Goal: Information Seeking & Learning: Check status

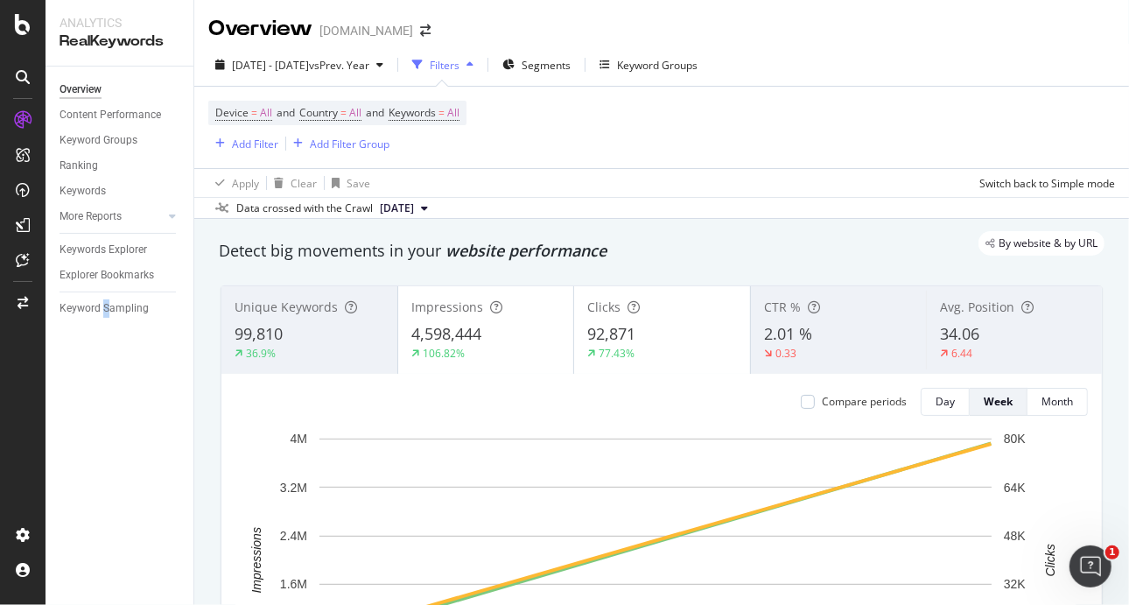
drag, startPoint x: 1128, startPoint y: 0, endPoint x: 106, endPoint y: 524, distance: 1148.5
click at [106, 524] on div "Overview Content Performance Keyword Groups Ranking Keywords More Reports Count…" at bounding box center [120, 336] width 148 height 538
click at [87, 381] on div "Overview Content Performance Keyword Groups Ranking Keywords More Reports Count…" at bounding box center [120, 336] width 148 height 538
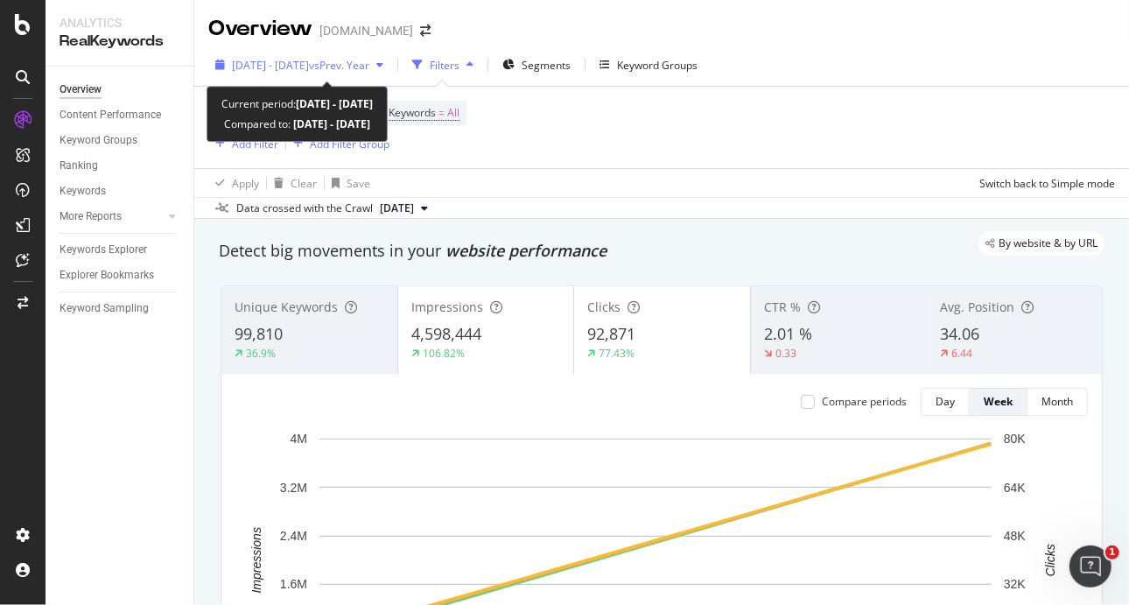
click at [311, 54] on div "[DATE] - [DATE] vs Prev. Year" at bounding box center [299, 65] width 182 height 26
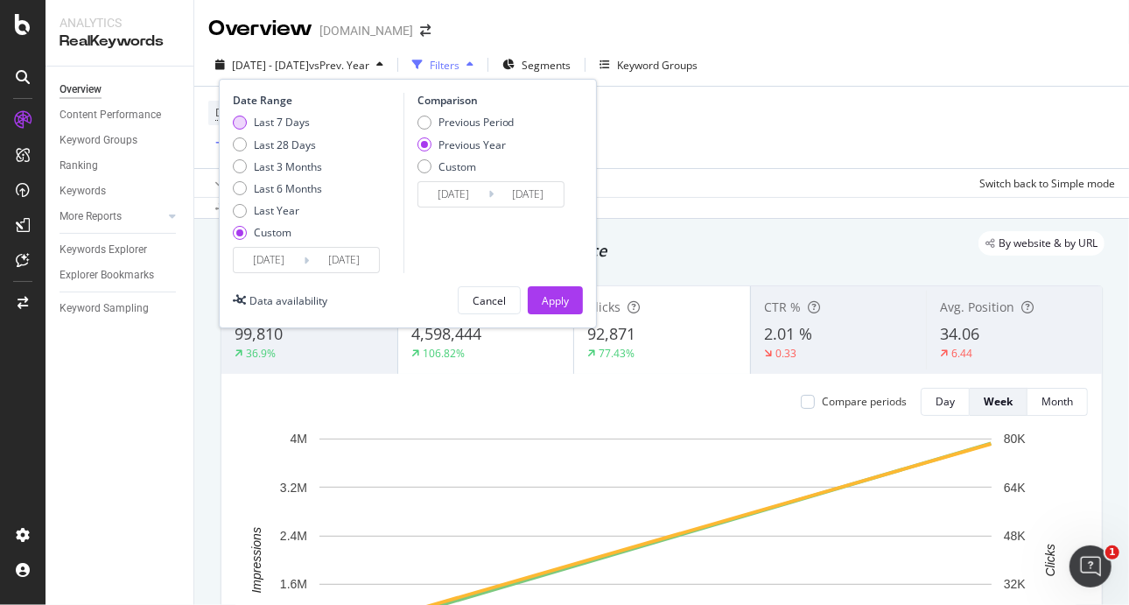
click at [243, 115] on div "Last 7 Days" at bounding box center [277, 122] width 89 height 15
type input "[DATE]"
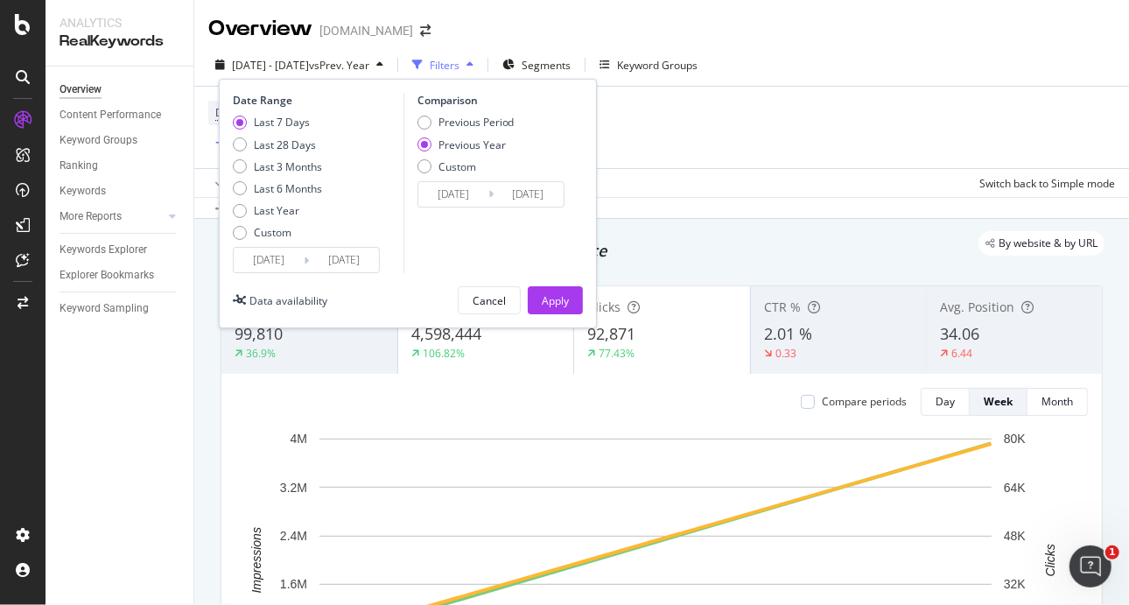
click at [365, 263] on input "[DATE]" at bounding box center [344, 260] width 70 height 25
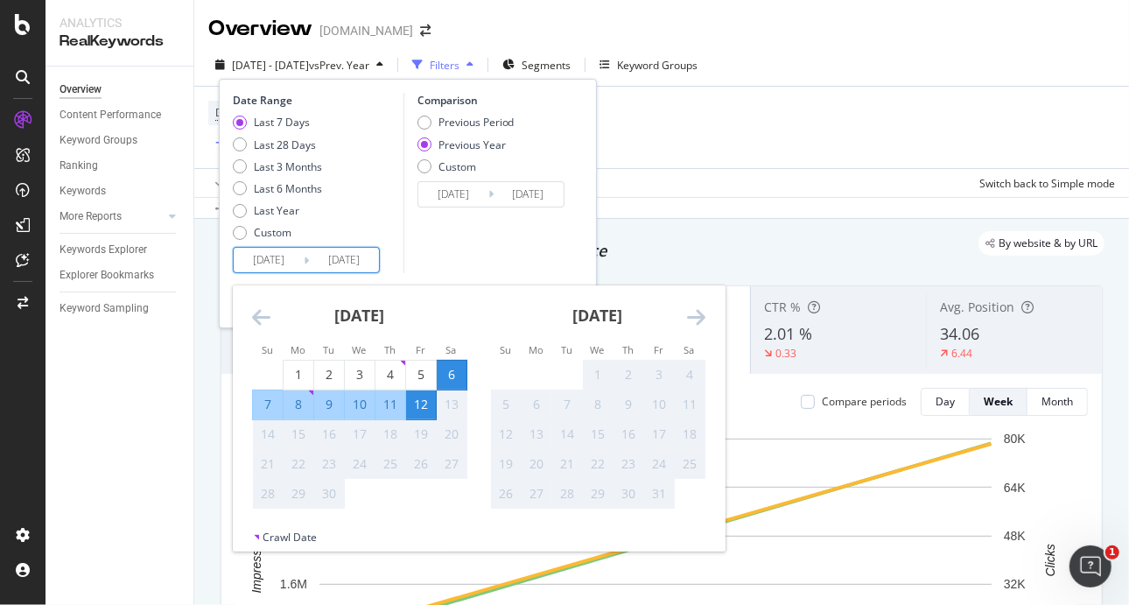
click at [496, 242] on div "Comparison Previous Period Previous Year Custom [DATE] Navigate forward to inte…" at bounding box center [487, 183] width 166 height 180
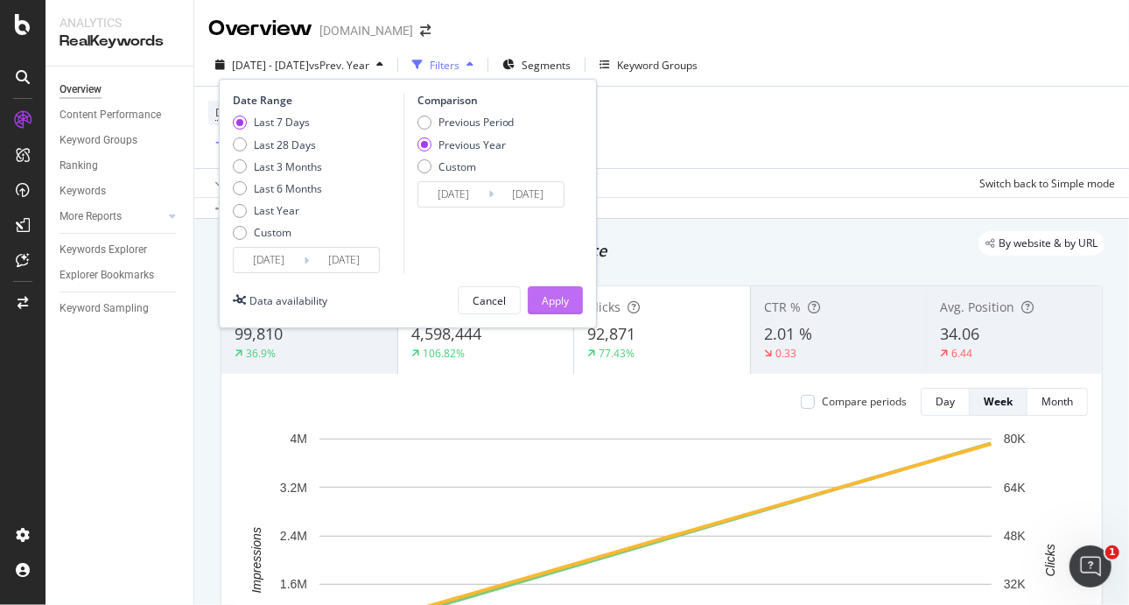
click at [569, 298] on button "Apply" at bounding box center [555, 300] width 55 height 28
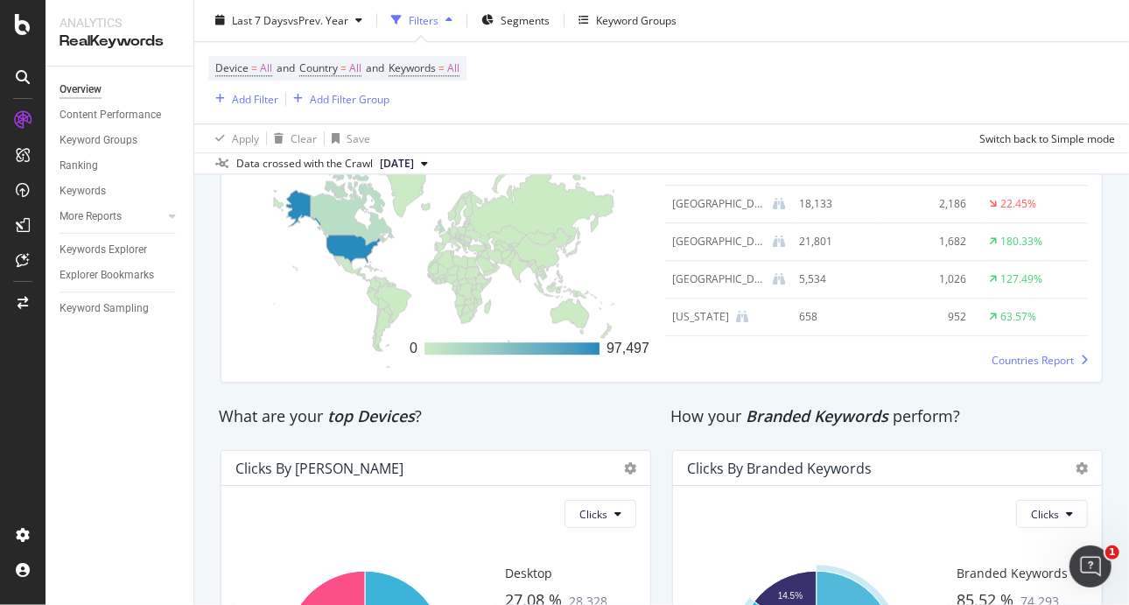
scroll to position [2438, 0]
